Goal: Transaction & Acquisition: Purchase product/service

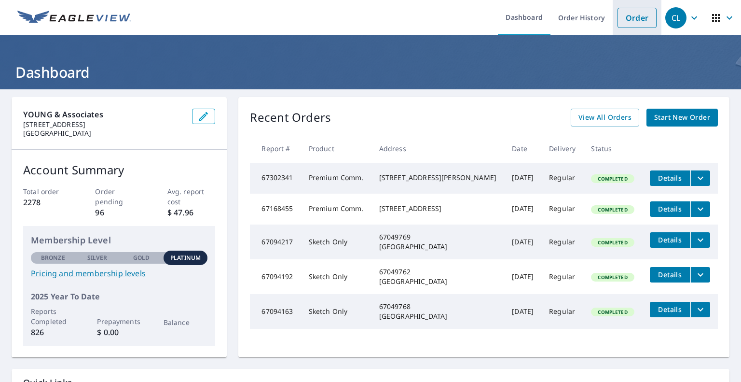
click at [618, 13] on link "Order" at bounding box center [637, 18] width 39 height 20
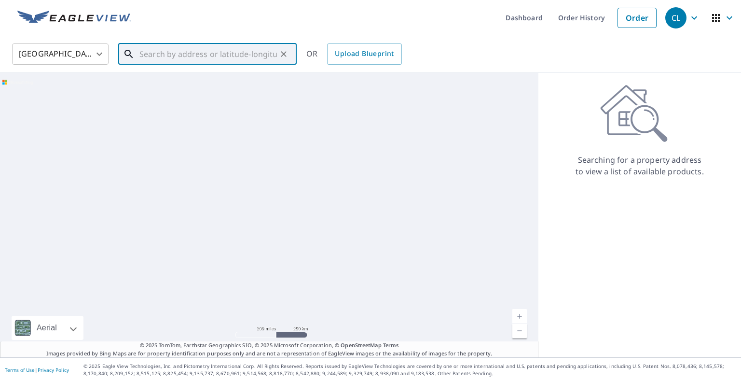
click at [227, 55] on input "text" at bounding box center [207, 54] width 137 height 27
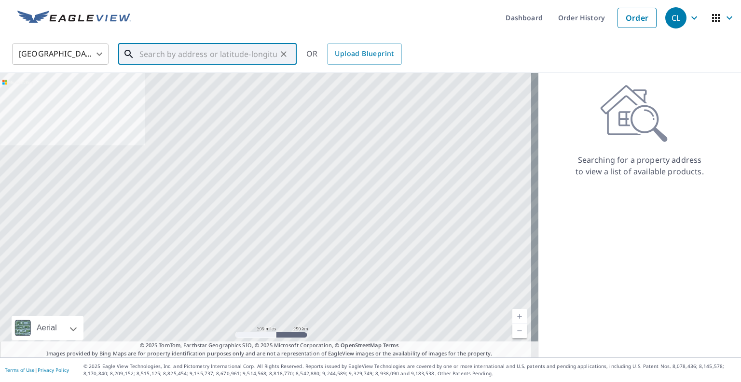
paste input "[STREET_ADDRESS]"
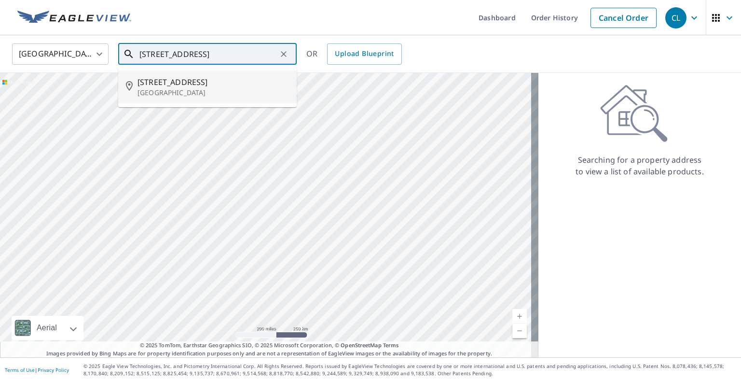
click at [214, 94] on p "[GEOGRAPHIC_DATA]" at bounding box center [212, 93] width 151 height 10
type input "[STREET_ADDRESS][PERSON_NAME]"
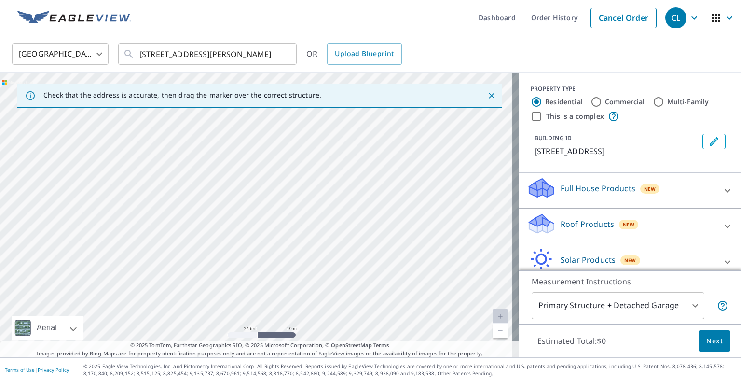
drag, startPoint x: 262, startPoint y: 205, endPoint x: 529, endPoint y: 60, distance: 303.1
click at [529, 60] on div "[GEOGRAPHIC_DATA] [GEOGRAPHIC_DATA] ​ [STREET_ADDRESS][PERSON_NAME] ​ OR Upload…" at bounding box center [370, 196] width 741 height 322
click at [407, 159] on div "[STREET_ADDRESS][PERSON_NAME]" at bounding box center [259, 215] width 519 height 284
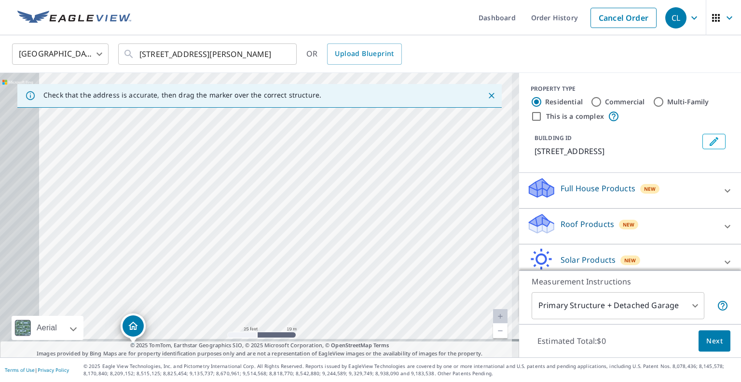
drag, startPoint x: 197, startPoint y: 226, endPoint x: 447, endPoint y: 103, distance: 278.5
click at [447, 103] on div "Check that the address is accurate, then drag the marker over the correct struc…" at bounding box center [259, 215] width 519 height 284
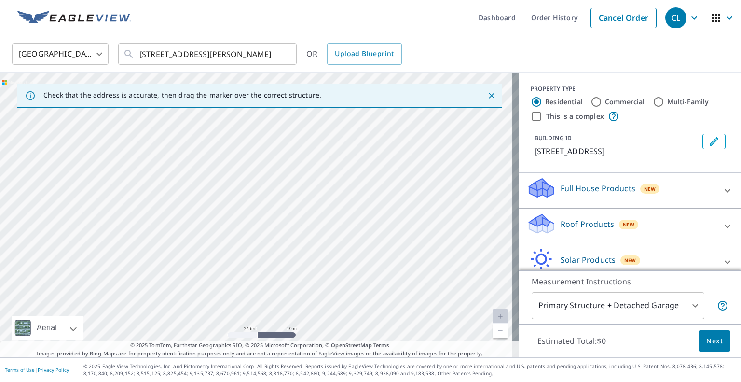
click at [385, 182] on div "[STREET_ADDRESS][PERSON_NAME]" at bounding box center [259, 215] width 519 height 284
drag, startPoint x: 177, startPoint y: 288, endPoint x: 363, endPoint y: 121, distance: 249.8
click at [363, 121] on div "[STREET_ADDRESS][PERSON_NAME]" at bounding box center [259, 215] width 519 height 284
drag, startPoint x: 343, startPoint y: 254, endPoint x: 359, endPoint y: 180, distance: 75.6
click at [359, 180] on div "[STREET_ADDRESS][PERSON_NAME]" at bounding box center [259, 215] width 519 height 284
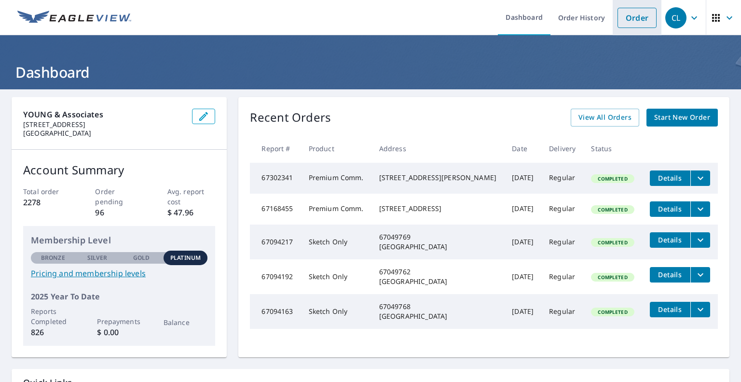
click at [620, 20] on link "Order" at bounding box center [637, 18] width 39 height 20
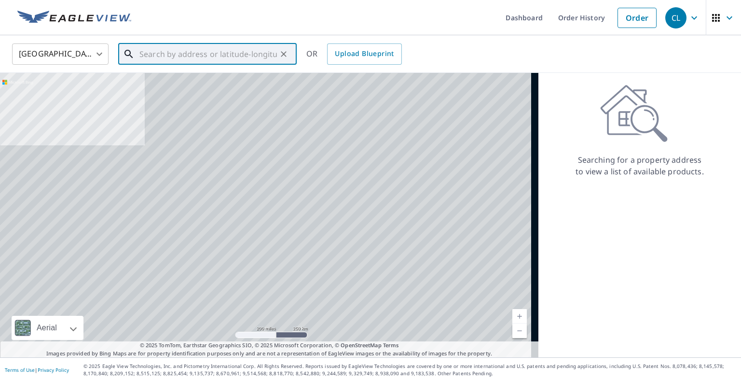
click at [213, 60] on input "text" at bounding box center [207, 54] width 137 height 27
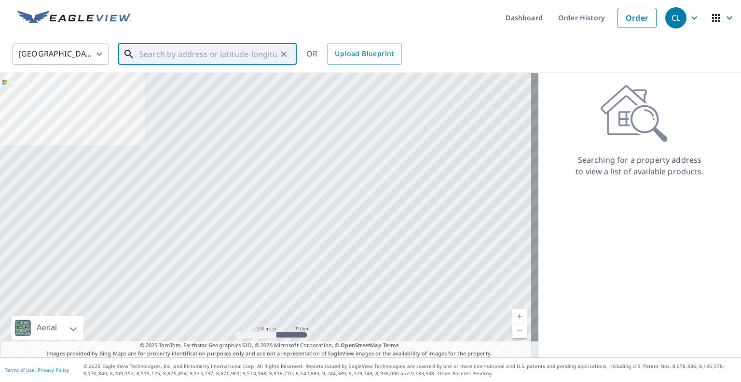
paste input "[STREET_ADDRESS]"
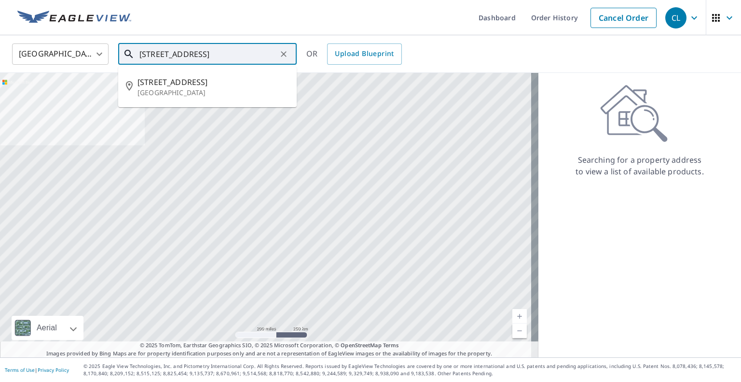
type input "[STREET_ADDRESS]"
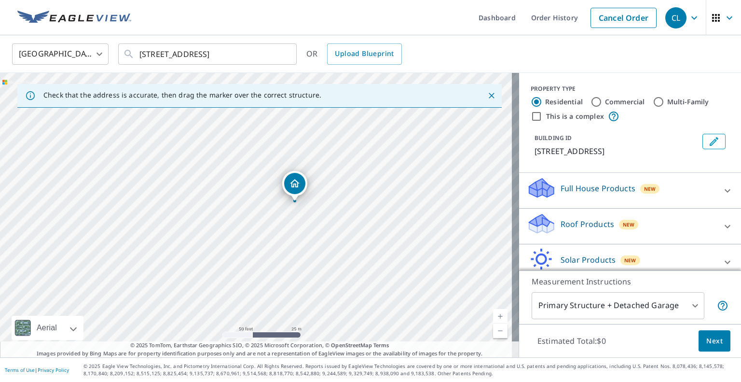
drag, startPoint x: 364, startPoint y: 224, endPoint x: 404, endPoint y: 213, distance: 41.7
click at [404, 213] on div "[STREET_ADDRESS][PERSON_NAME]" at bounding box center [259, 215] width 519 height 284
drag, startPoint x: 296, startPoint y: 183, endPoint x: 306, endPoint y: 192, distance: 13.7
click at [561, 191] on p "Full House Products" at bounding box center [598, 188] width 75 height 12
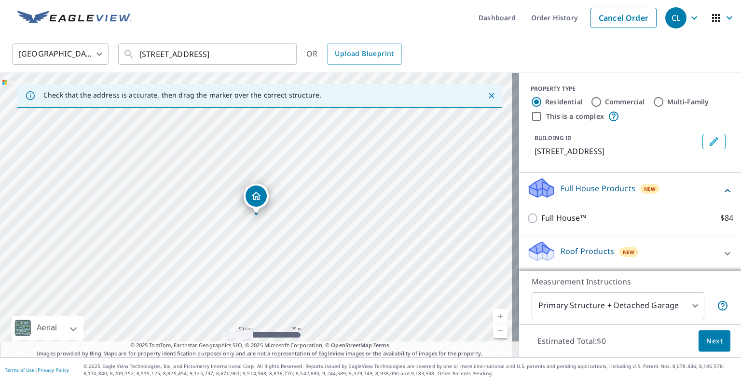
click at [577, 186] on p "Full House Products" at bounding box center [598, 188] width 75 height 12
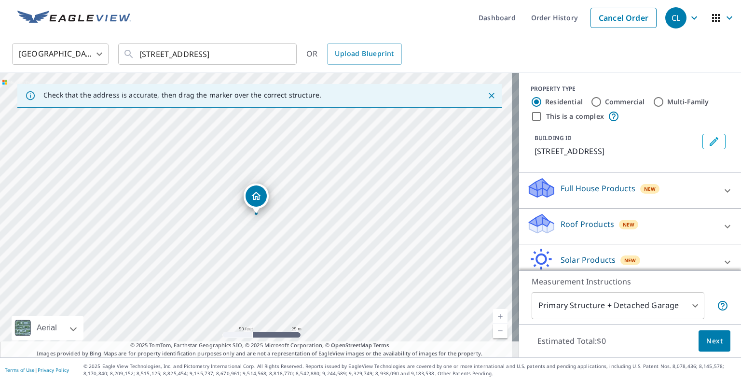
click at [540, 217] on icon at bounding box center [541, 223] width 29 height 23
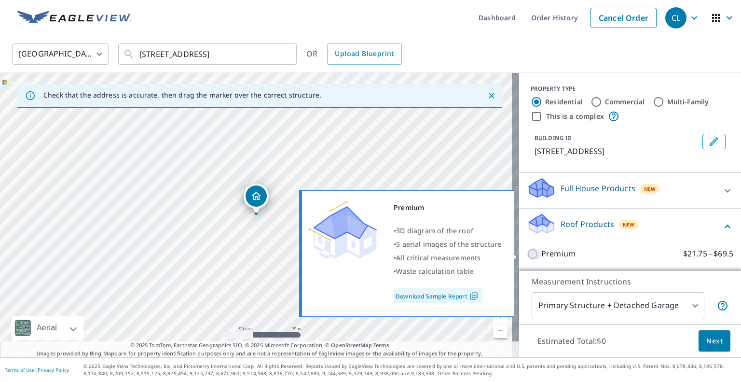
click at [528, 254] on input "Premium $21.75 - $69.5" at bounding box center [534, 254] width 14 height 12
checkbox input "true"
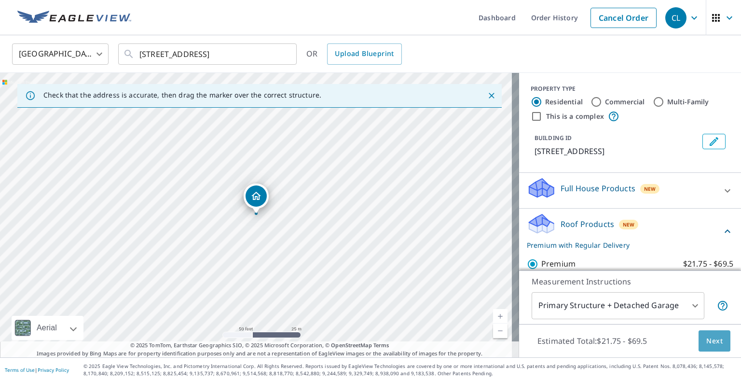
click at [706, 336] on span "Next" at bounding box center [714, 341] width 16 height 12
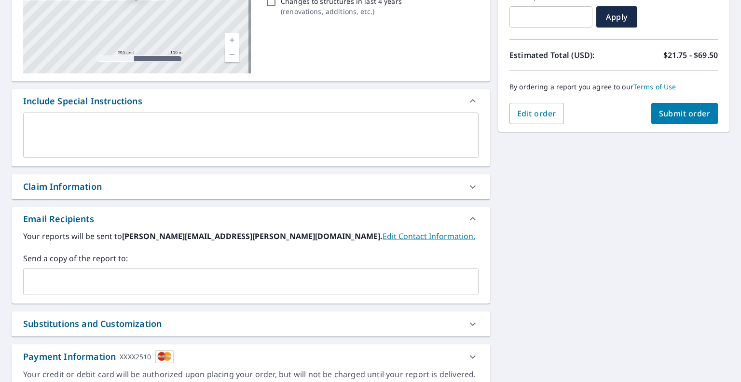
scroll to position [178, 0]
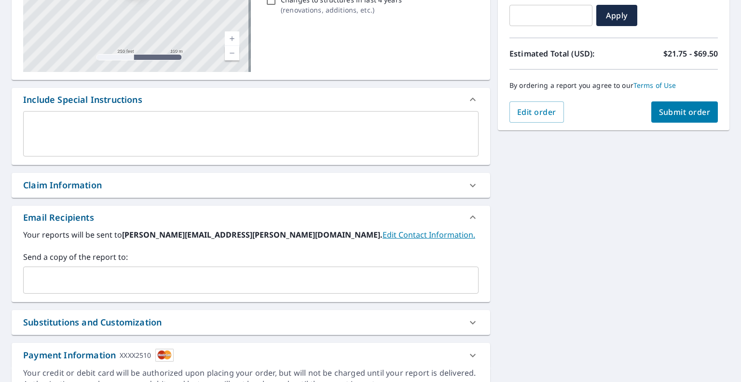
click at [270, 192] on div "Claim Information" at bounding box center [251, 185] width 479 height 25
checkbox input "true"
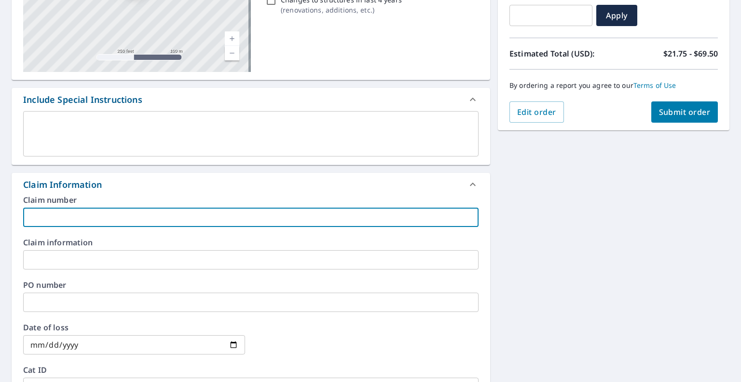
click at [98, 218] on input "text" at bounding box center [250, 216] width 455 height 19
paste input "4240076"
type input "4240076"
checkbox input "true"
type input "4240076"
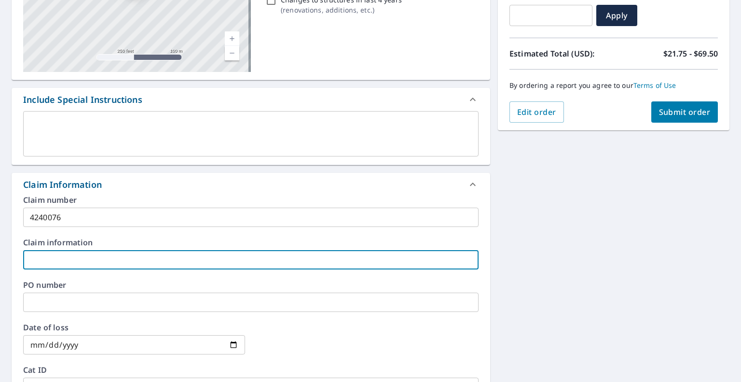
click at [56, 257] on input "text" at bounding box center [250, 259] width 455 height 19
paste input "Gregory & Rachal Nettune (Appraisal)"
type input "Gregory & Rachal Nettune (Appraisal)"
checkbox input "true"
type input "Gregory & Rachal Nettune (Appraisal)"
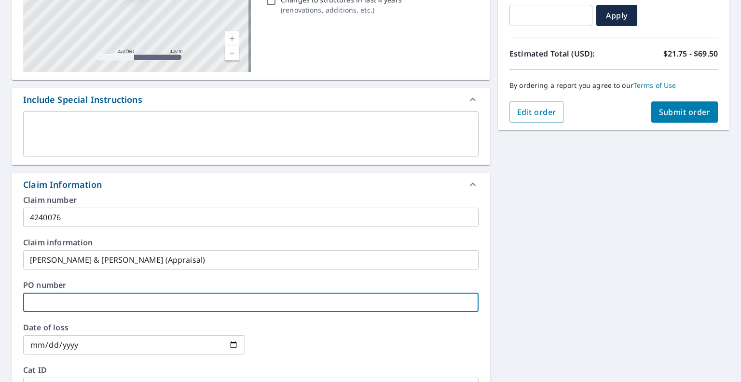
paste input "CS-20250560"
type input "CS-20250560"
checkbox input "true"
type input "CS-20250560"
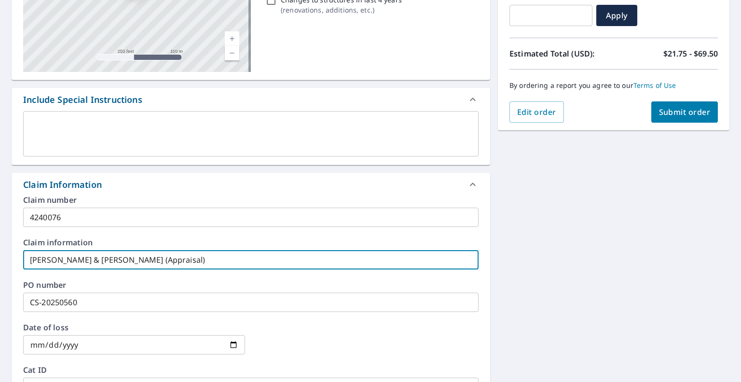
click at [184, 259] on input "Gregory & Rachal Nettune (Appraisal)" at bounding box center [250, 259] width 455 height 19
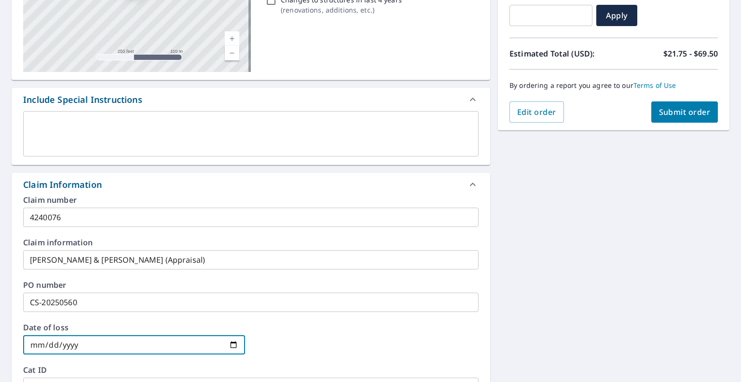
click at [39, 343] on input "date" at bounding box center [134, 344] width 222 height 19
type input "0002-05-27"
checkbox input "true"
type input "0020-05-27"
checkbox input "true"
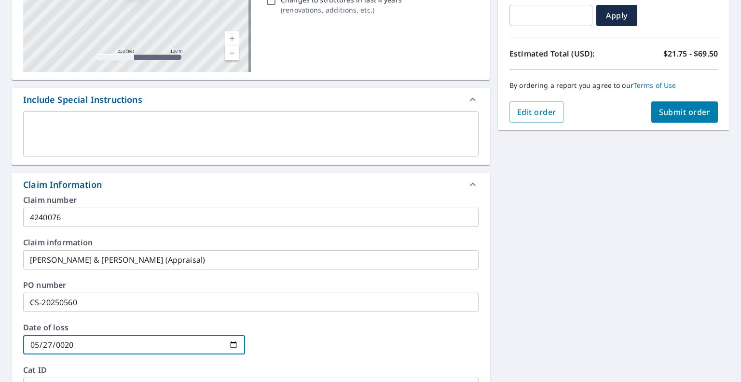
type input "0202-05-27"
checkbox input "true"
type input "2024-05-27"
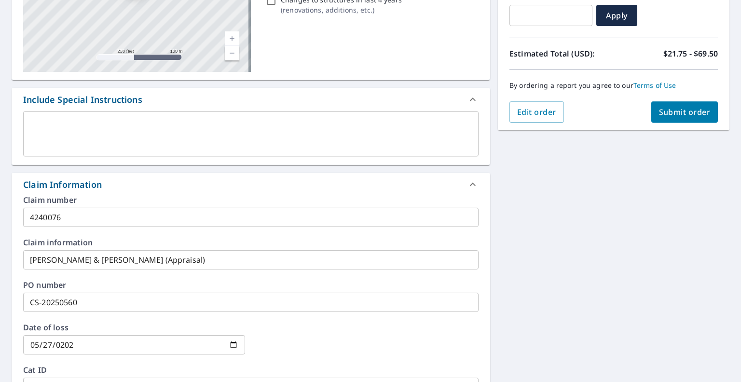
click at [309, 337] on div at bounding box center [368, 344] width 222 height 42
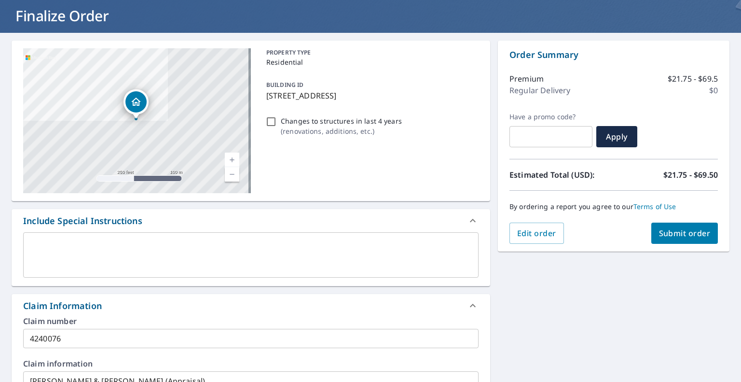
scroll to position [56, 0]
click at [665, 234] on span "Submit order" at bounding box center [685, 233] width 52 height 11
checkbox input "true"
